Goal: Information Seeking & Learning: Learn about a topic

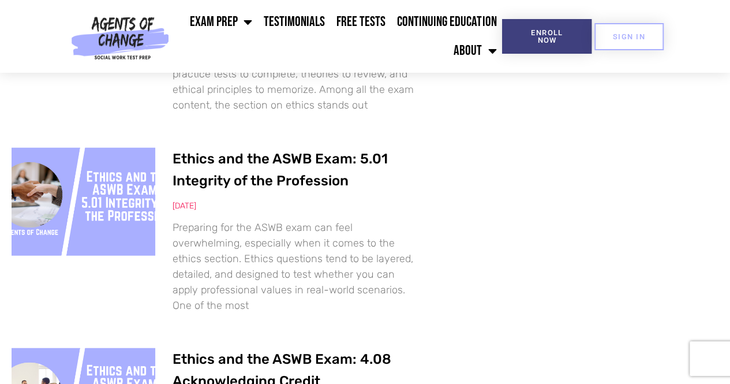
scroll to position [1385, 0]
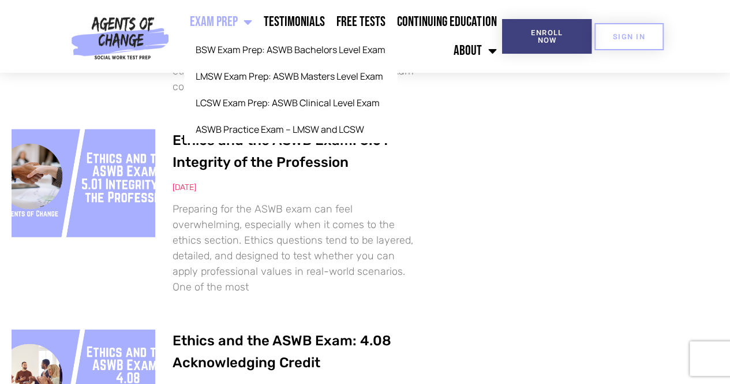
click at [229, 19] on link "Exam Prep" at bounding box center [221, 22] width 74 height 29
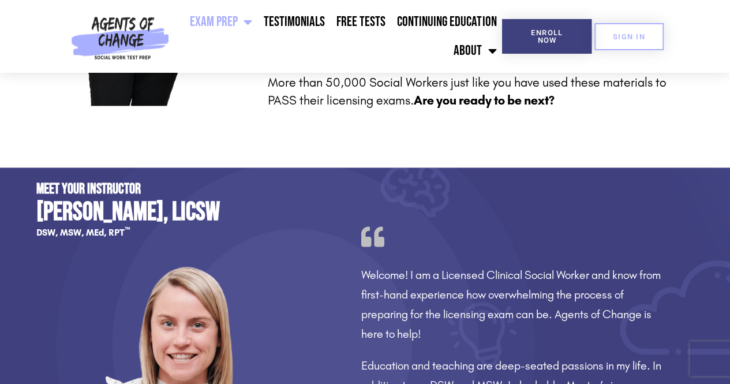
scroll to position [750, 0]
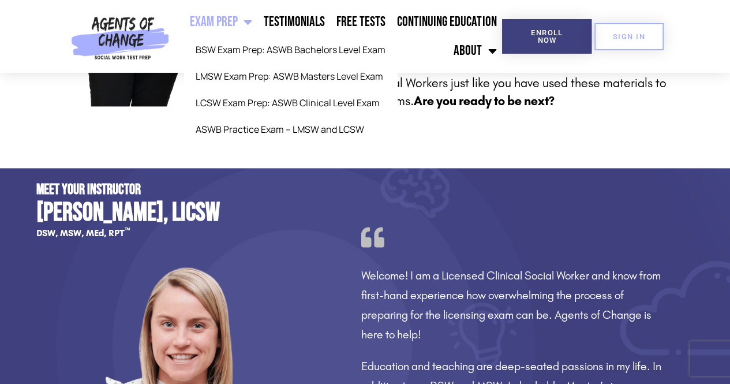
click at [249, 27] on span "Menu" at bounding box center [245, 21] width 14 height 25
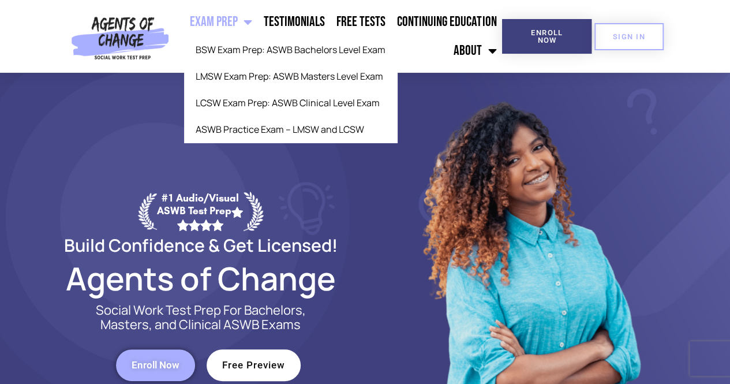
click at [252, 20] on span "Menu" at bounding box center [245, 21] width 14 height 25
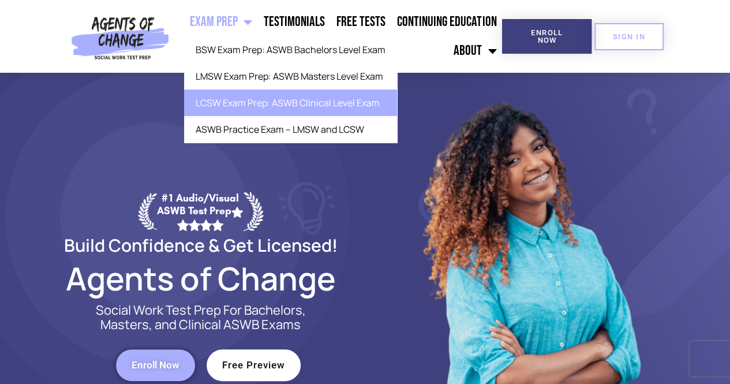
click at [245, 99] on link "LCSW Exam Prep: ASWB Clinical Level Exam" at bounding box center [290, 102] width 213 height 27
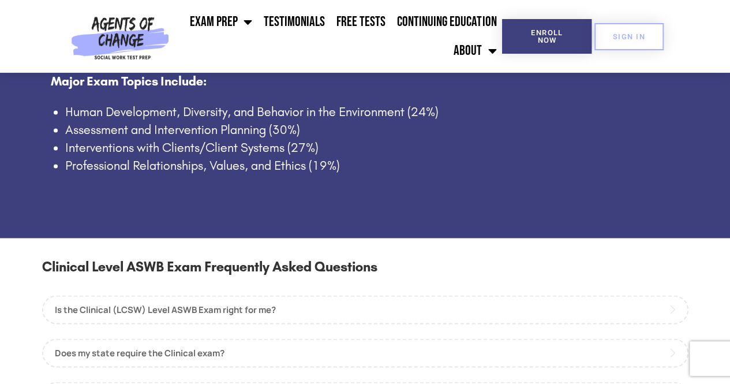
scroll to position [924, 0]
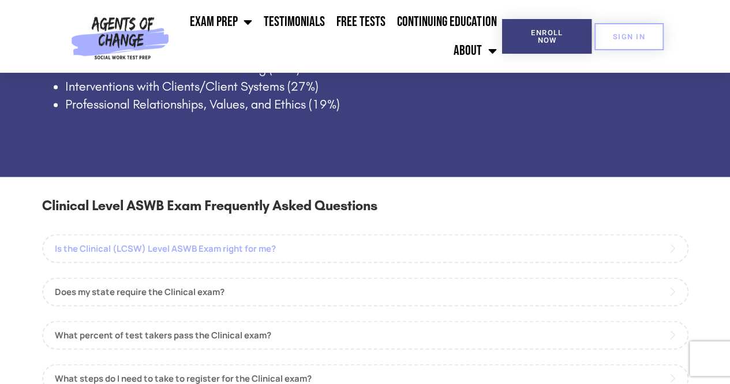
click at [286, 255] on link "Is the Clinical (LCSW) Level ASWB Exam right for me?" at bounding box center [365, 248] width 647 height 29
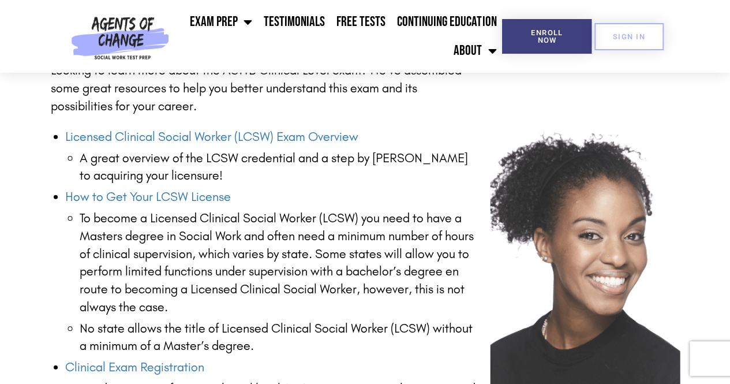
scroll to position [1559, 0]
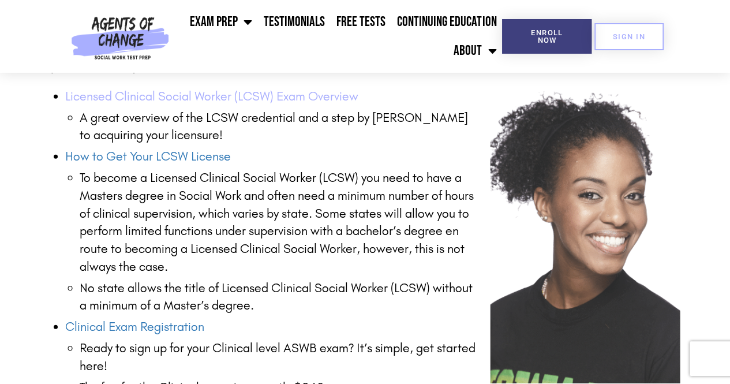
click at [182, 95] on link "Licensed Clinical Social Worker (LCSW) Exam Overview" at bounding box center [211, 96] width 293 height 15
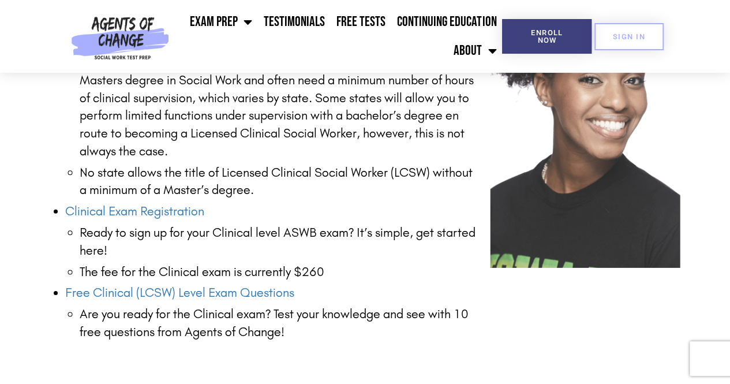
scroll to position [1732, 0]
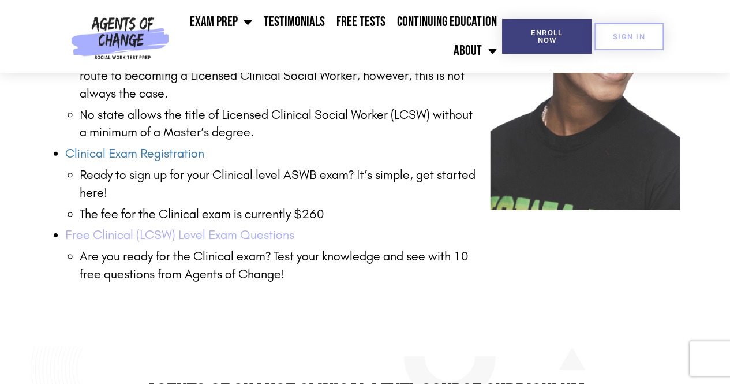
click at [122, 230] on link "Free Clinical (LCSW) Level Exam Questions" at bounding box center [179, 234] width 229 height 15
